Goal: Book appointment/travel/reservation

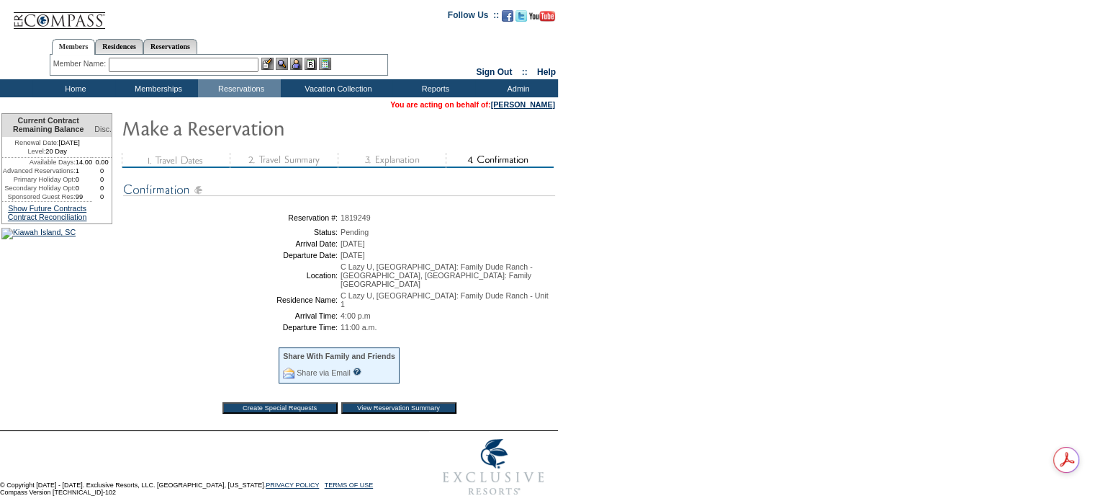
click at [415, 402] on input "View Reservation Summary" at bounding box center [398, 408] width 115 height 12
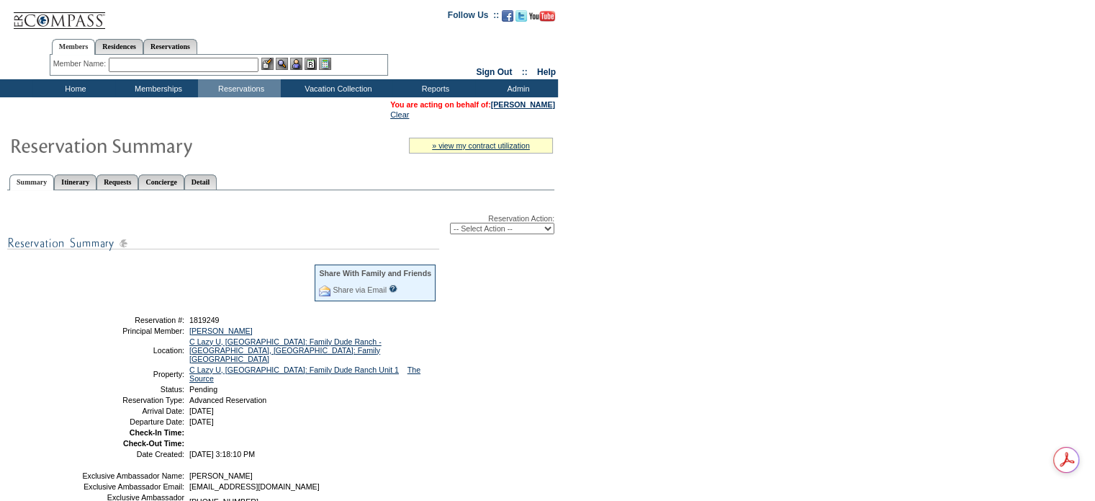
click at [552, 230] on select "-- Select Action -- Modify Reservation Dates Modify Reservation Cost Modify Occ…" at bounding box center [502, 229] width 104 height 12
select select "ConfirmRes"
click at [450, 223] on select "-- Select Action -- Modify Reservation Dates Modify Reservation Cost Modify Occ…" at bounding box center [502, 229] width 104 height 12
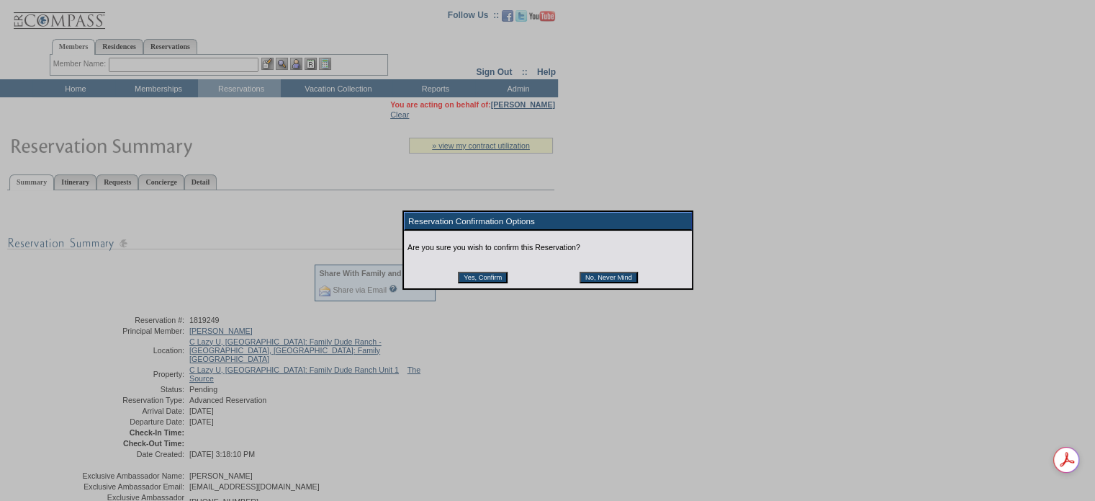
click at [472, 276] on input "Yes, Confirm" at bounding box center [483, 277] width 50 height 12
